Goal: Book appointment/travel/reservation: Book appointment/travel/reservation

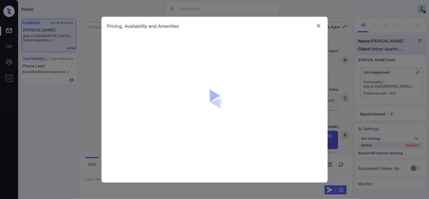
scroll to position [3843, 0]
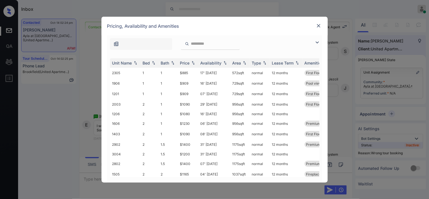
click at [315, 39] on img at bounding box center [317, 42] width 7 height 7
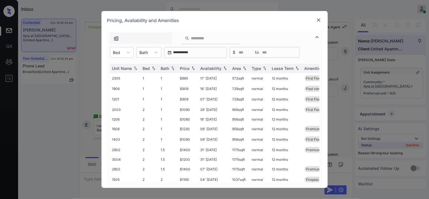
click at [321, 17] on div at bounding box center [319, 20] width 7 height 7
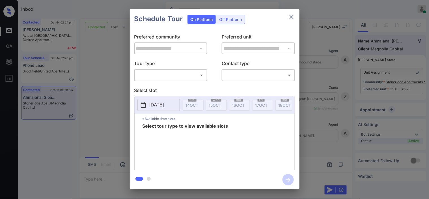
scroll to position [1464, 0]
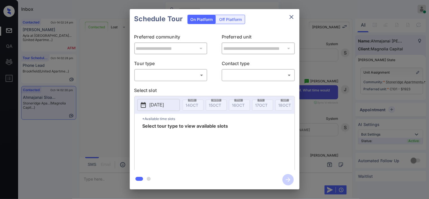
click at [140, 74] on body "Inbox Kristine Capara Online Set yourself offline Set yourself on break Profile…" at bounding box center [214, 99] width 429 height 199
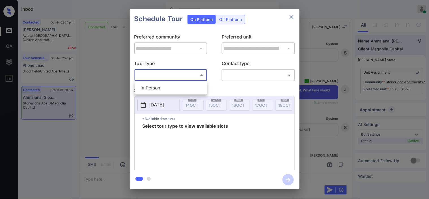
click at [142, 87] on li "In Person" at bounding box center [171, 88] width 70 height 10
type input "********"
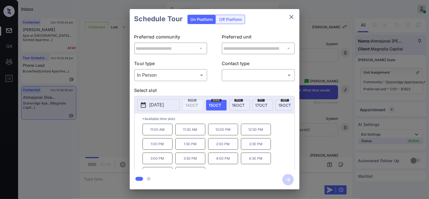
click at [151, 105] on p "2025-10-15" at bounding box center [157, 105] width 14 height 7
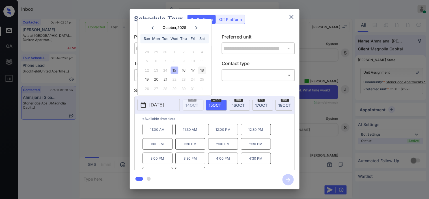
click at [201, 69] on div "18" at bounding box center [202, 70] width 8 height 8
click at [87, 118] on div "**********" at bounding box center [214, 99] width 429 height 198
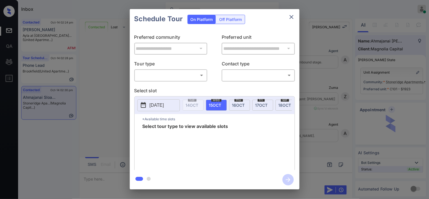
scroll to position [1464, 0]
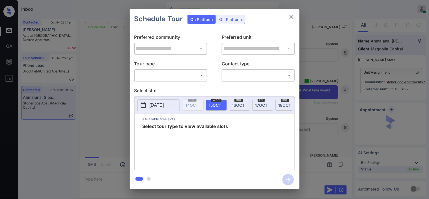
click at [190, 78] on body "Inbox Kristine Capara Online Set yourself offline Set yourself on break Profile…" at bounding box center [214, 99] width 429 height 199
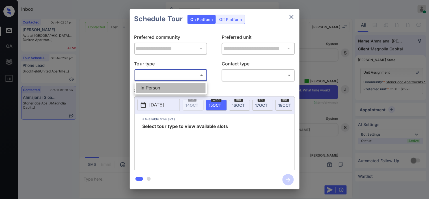
click at [187, 88] on li "In Person" at bounding box center [171, 88] width 70 height 10
type input "********"
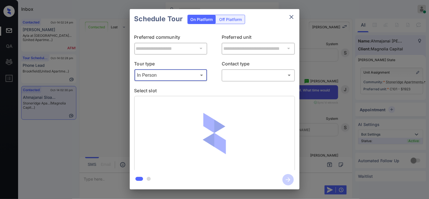
click at [238, 77] on body "Inbox Kristine Capara Online Set yourself offline Set yourself on break Profile…" at bounding box center [214, 99] width 429 height 199
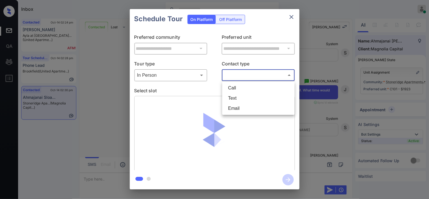
click at [238, 98] on li "Text" at bounding box center [259, 98] width 70 height 10
type input "****"
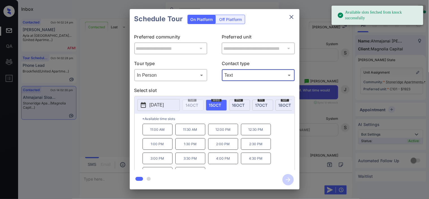
click at [152, 102] on p "2025-10-15" at bounding box center [157, 105] width 14 height 7
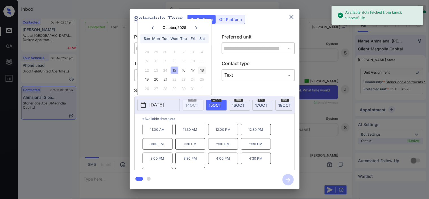
click at [201, 67] on div "18" at bounding box center [202, 70] width 8 height 8
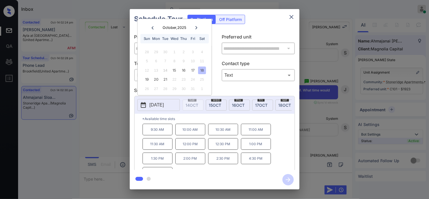
click at [185, 163] on p "2:00 PM" at bounding box center [190, 159] width 30 height 12
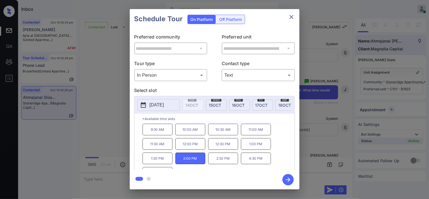
click at [289, 176] on icon "button" at bounding box center [288, 179] width 11 height 11
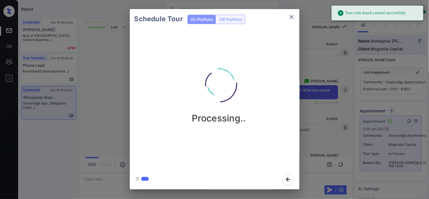
click at [326, 132] on div "Schedule Tour On Platform Off Platform Processing.." at bounding box center [214, 99] width 429 height 198
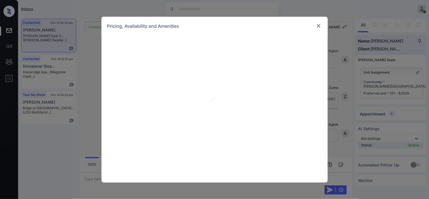
scroll to position [512, 0]
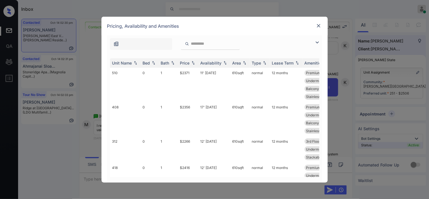
click at [319, 23] on img at bounding box center [319, 26] width 6 height 6
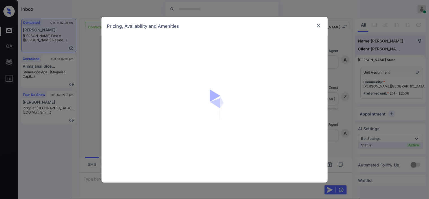
scroll to position [202, 0]
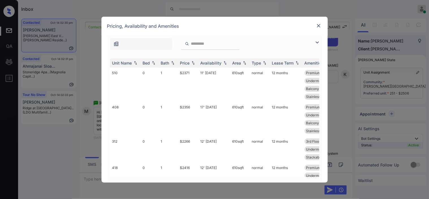
click at [316, 40] on img at bounding box center [317, 42] width 7 height 7
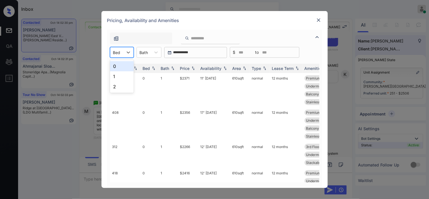
drag, startPoint x: 111, startPoint y: 53, endPoint x: 121, endPoint y: 53, distance: 9.9
click at [112, 53] on div "Bed" at bounding box center [116, 52] width 13 height 8
click at [124, 75] on div "1" at bounding box center [122, 76] width 24 height 10
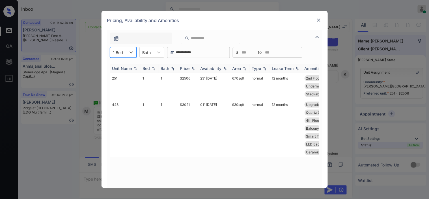
click at [192, 67] on img at bounding box center [193, 68] width 6 height 4
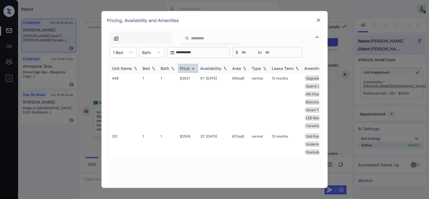
click at [192, 67] on img at bounding box center [193, 68] width 6 height 4
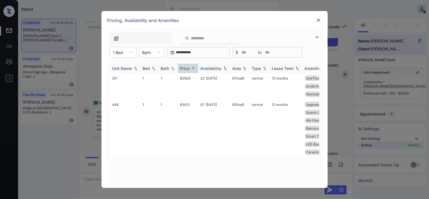
click at [221, 66] on div "Availability" at bounding box center [211, 68] width 21 height 5
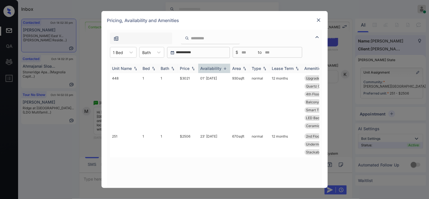
click at [221, 66] on div "Availability" at bounding box center [211, 68] width 21 height 5
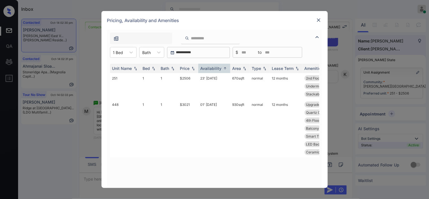
click at [319, 22] on div at bounding box center [319, 20] width 7 height 7
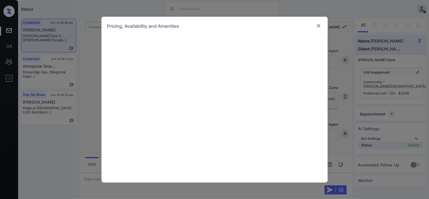
scroll to position [202, 0]
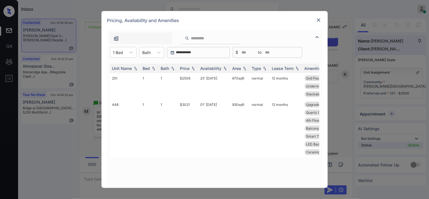
click at [321, 20] on img at bounding box center [319, 20] width 6 height 6
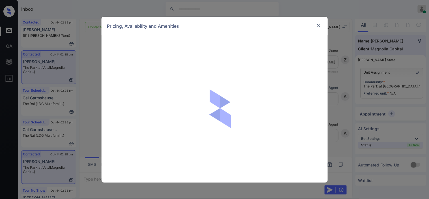
scroll to position [766, 0]
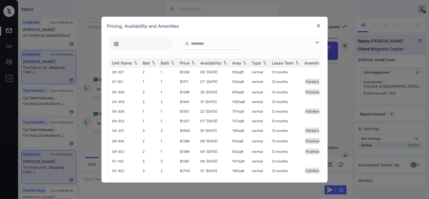
click at [318, 44] on img at bounding box center [317, 42] width 7 height 7
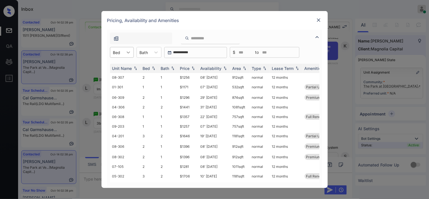
click at [126, 53] on icon at bounding box center [129, 53] width 6 height 6
click at [125, 87] on div "3" at bounding box center [122, 86] width 24 height 10
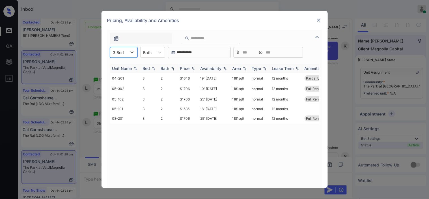
click at [189, 66] on div "Price" at bounding box center [185, 68] width 10 height 5
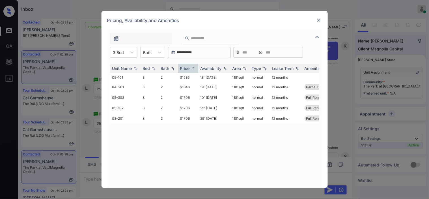
click at [322, 17] on div "Pricing, Availability and Amenities" at bounding box center [215, 20] width 226 height 19
click at [308, 21] on div "Pricing, Availability and Amenities" at bounding box center [215, 20] width 226 height 19
click at [316, 19] on div at bounding box center [319, 20] width 7 height 7
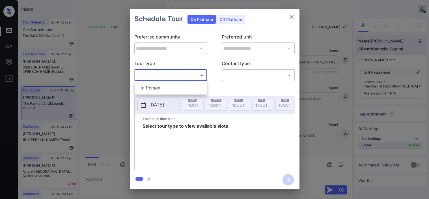
click at [172, 74] on body "Inbox [PERSON_NAME] Online Set yourself offline Set yourself on break Profile S…" at bounding box center [214, 99] width 429 height 199
click at [171, 83] on ul "In Person" at bounding box center [171, 87] width 72 height 13
click at [292, 15] on div at bounding box center [214, 99] width 429 height 199
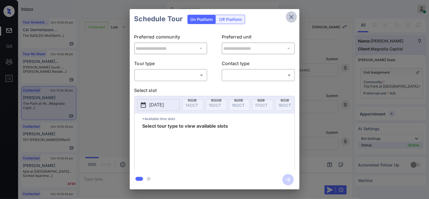
click at [289, 17] on icon "close" at bounding box center [291, 17] width 7 height 7
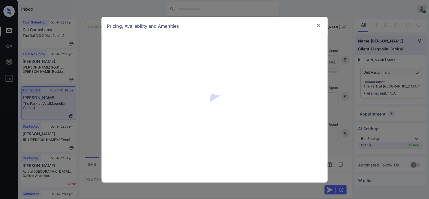
scroll to position [1458, 0]
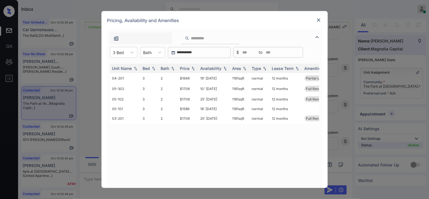
click at [319, 37] on img at bounding box center [317, 37] width 7 height 7
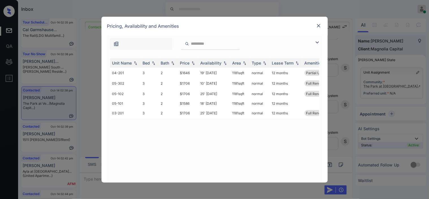
click at [317, 38] on div at bounding box center [214, 42] width 215 height 14
click at [320, 40] on img at bounding box center [317, 42] width 7 height 7
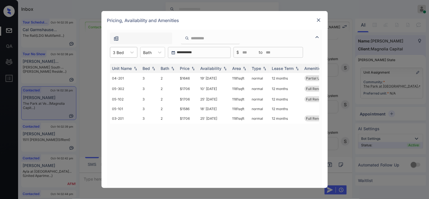
click at [126, 56] on div "3 Bed" at bounding box center [118, 52] width 17 height 8
click at [125, 85] on div "3" at bounding box center [123, 86] width 27 height 10
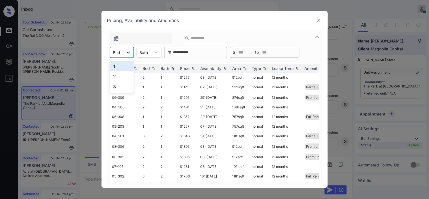
click at [132, 55] on div at bounding box center [128, 52] width 10 height 10
click at [121, 89] on div "3" at bounding box center [122, 86] width 24 height 10
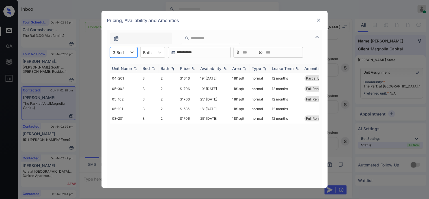
click at [194, 68] on img at bounding box center [193, 68] width 6 height 4
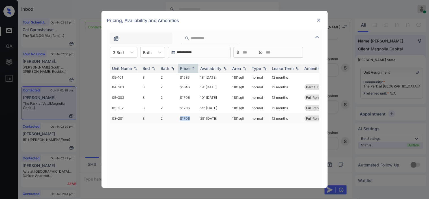
drag, startPoint x: 181, startPoint y: 117, endPoint x: 192, endPoint y: 118, distance: 11.3
click at [192, 118] on td "$1706" at bounding box center [188, 118] width 20 height 10
copy td "$1706"
click at [319, 21] on img at bounding box center [319, 20] width 6 height 6
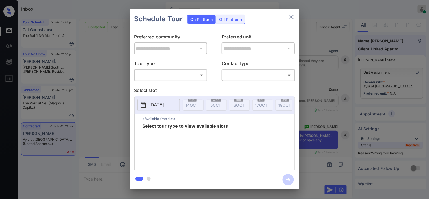
scroll to position [4070, 0]
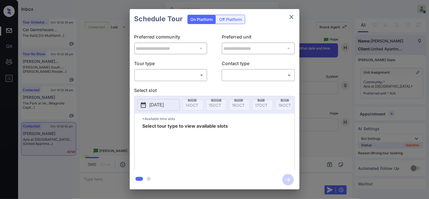
click at [178, 78] on body "Inbox [PERSON_NAME] Online Set yourself offline Set yourself on break Profile S…" at bounding box center [214, 99] width 429 height 199
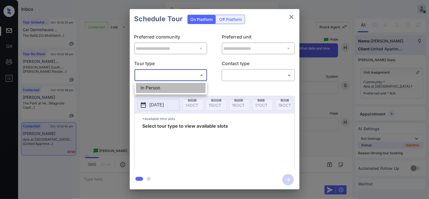
click at [177, 89] on li "In Person" at bounding box center [171, 88] width 70 height 10
type input "********"
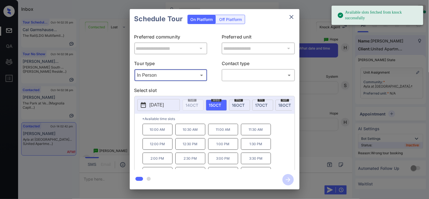
drag, startPoint x: 146, startPoint y: 103, endPoint x: 150, endPoint y: 100, distance: 5.1
click at [147, 102] on button "[DATE]" at bounding box center [159, 105] width 42 height 12
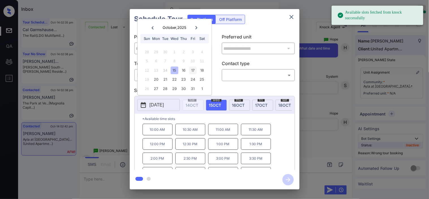
click at [194, 71] on div "17" at bounding box center [193, 70] width 8 height 8
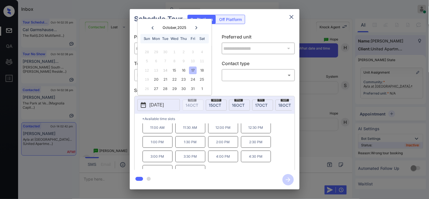
scroll to position [24, 0]
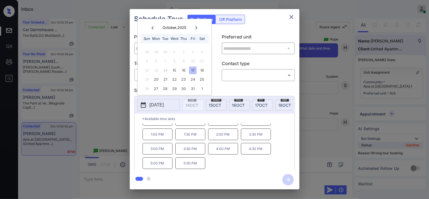
click at [106, 113] on div "**********" at bounding box center [214, 99] width 429 height 198
